Goal: Task Accomplishment & Management: Use online tool/utility

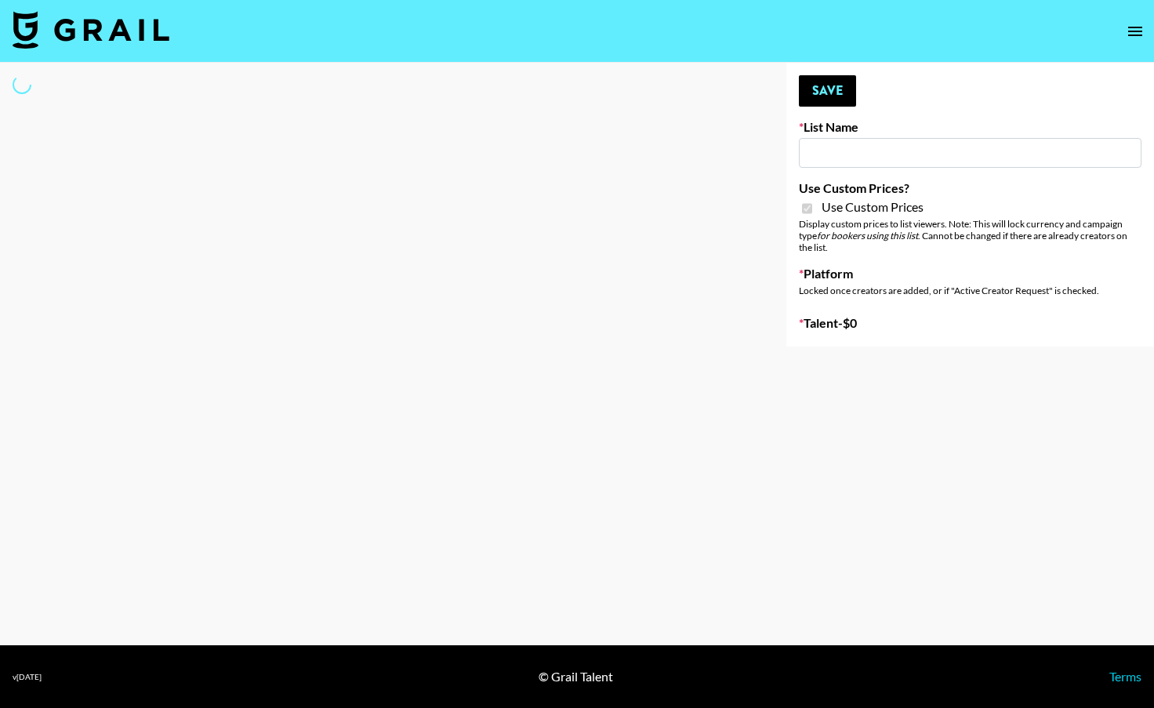
type input "Phoenix Based Creators"
checkbox input "true"
select select "Brand"
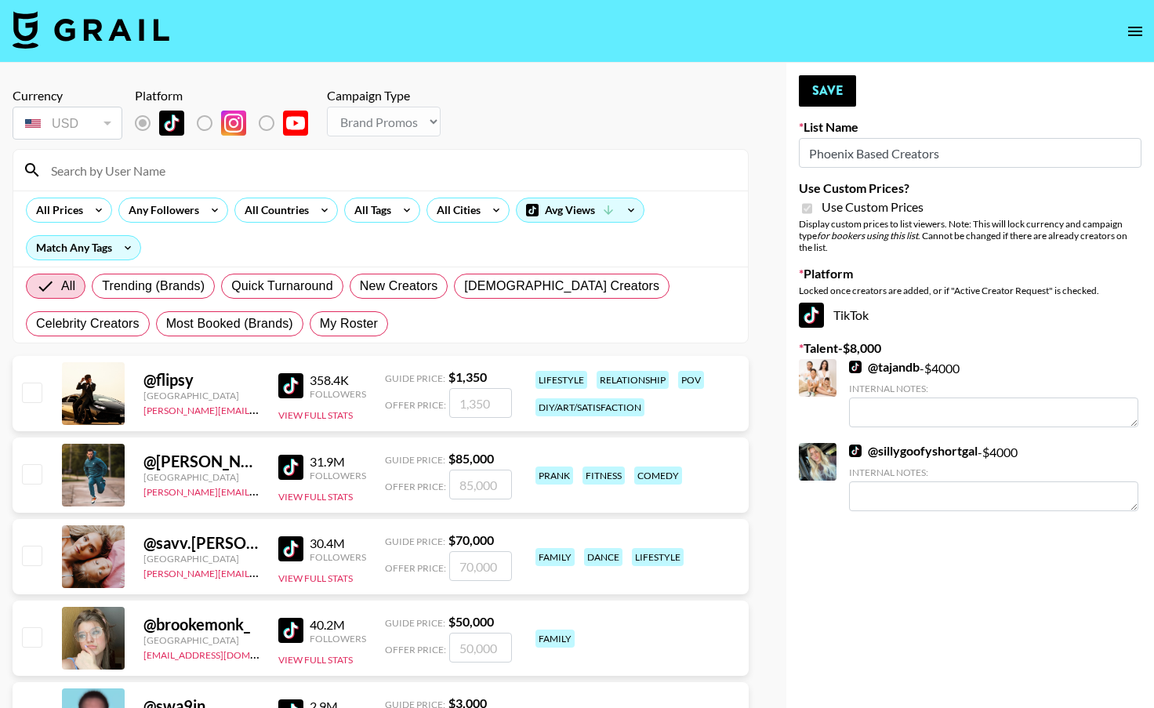
click at [289, 171] on input at bounding box center [390, 170] width 697 height 25
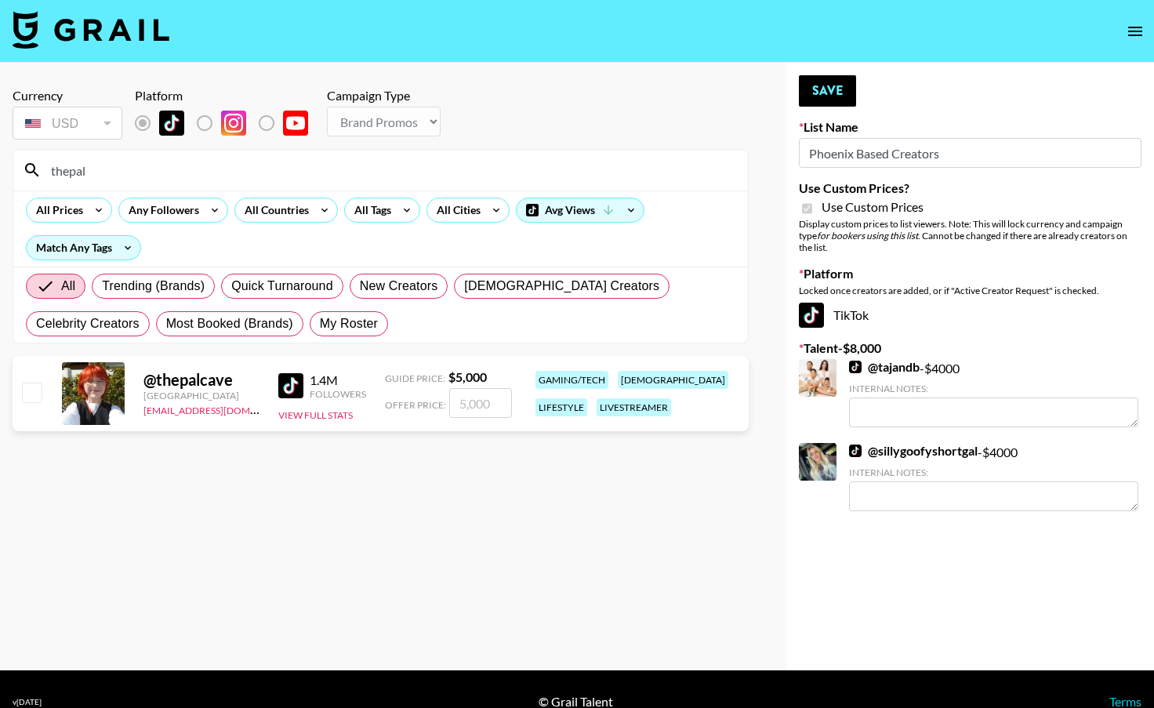
type input "thepal"
click at [37, 390] on input "checkbox" at bounding box center [31, 392] width 19 height 19
checkbox input "true"
drag, startPoint x: 489, startPoint y: 411, endPoint x: 433, endPoint y: 401, distance: 57.2
click at [433, 403] on div "Offer Price: 5000" at bounding box center [448, 403] width 127 height 30
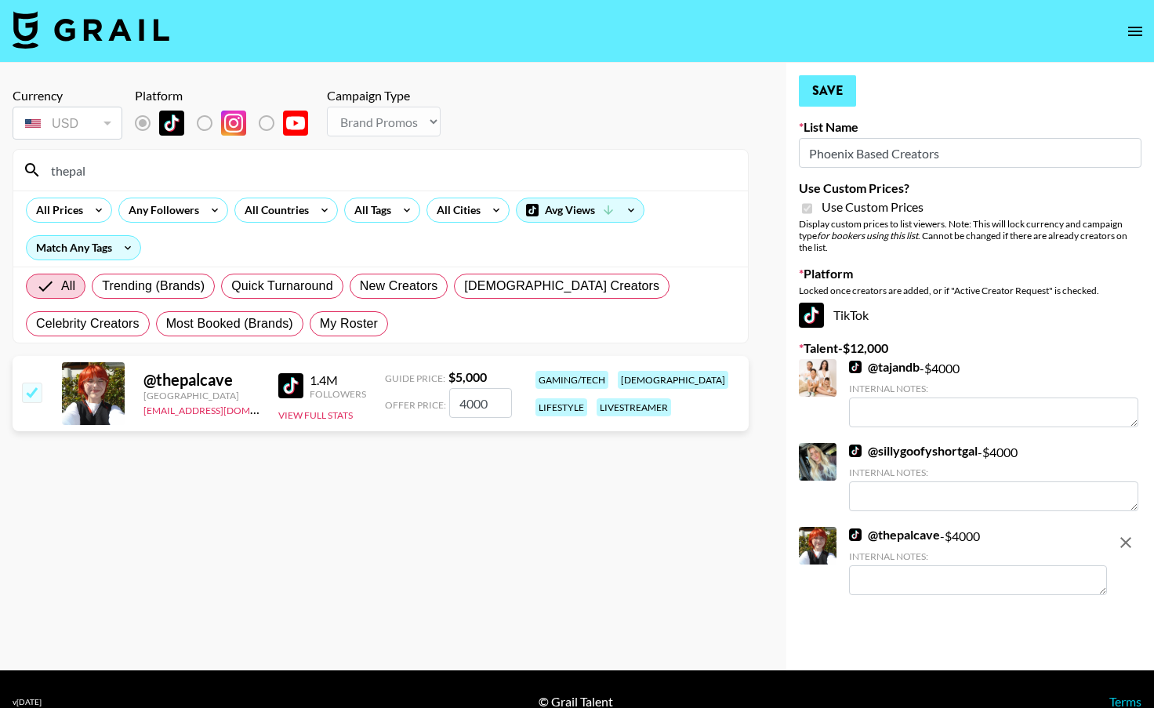
type input "4000"
click at [841, 94] on button "Save" at bounding box center [827, 90] width 57 height 31
